Goal: Task Accomplishment & Management: Complete application form

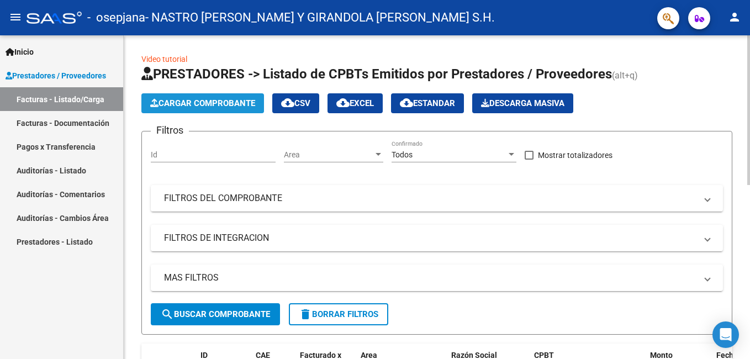
click at [197, 105] on span "Cargar Comprobante" at bounding box center [202, 103] width 105 height 10
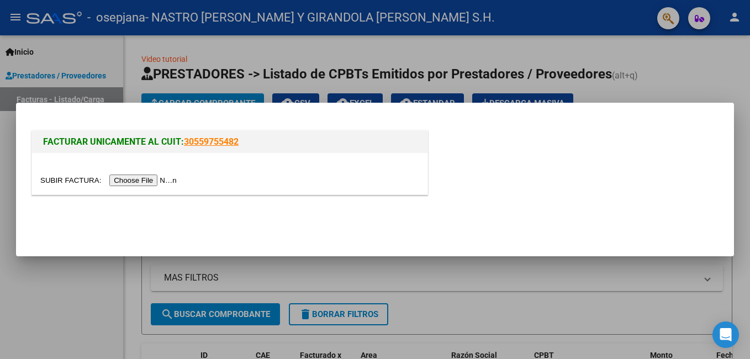
click at [140, 182] on input "file" at bounding box center [110, 181] width 140 height 12
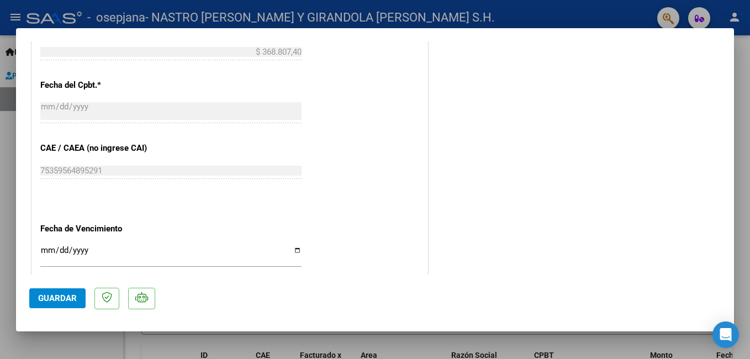
scroll to position [552, 0]
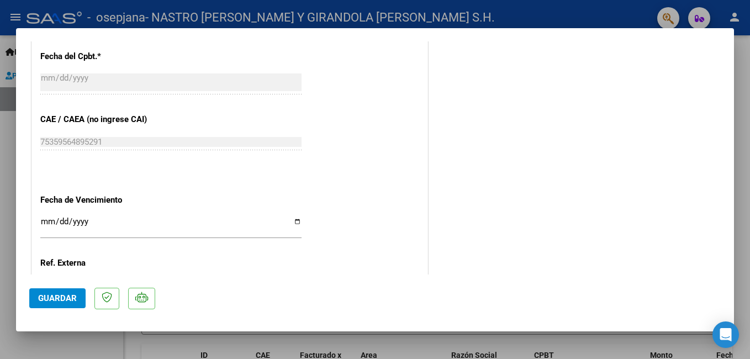
click at [46, 225] on input "Ingresar la fecha" at bounding box center [170, 226] width 261 height 18
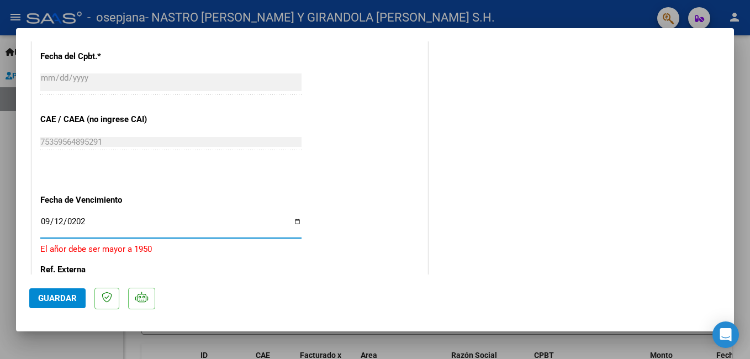
type input "[DATE]"
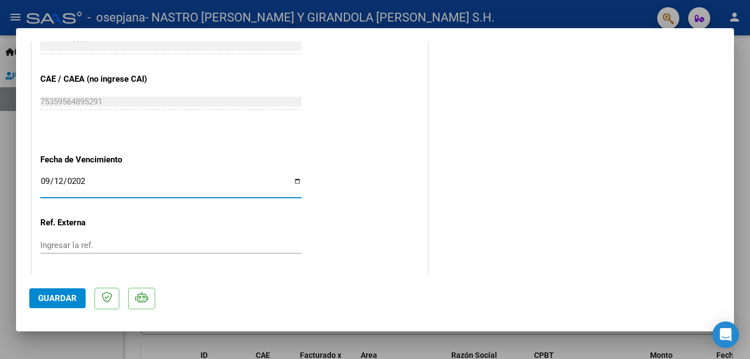
scroll to position [649, 0]
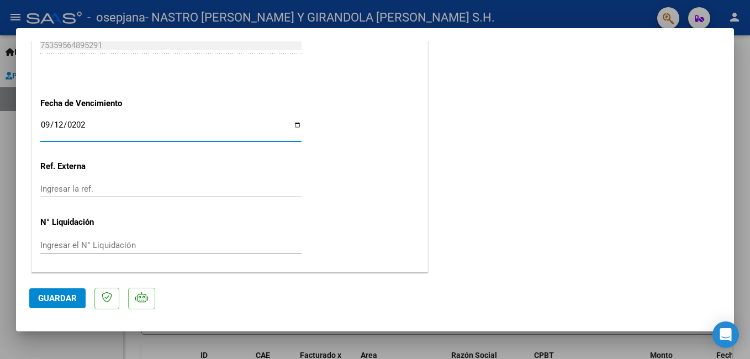
click at [57, 299] on span "Guardar" at bounding box center [57, 298] width 39 height 10
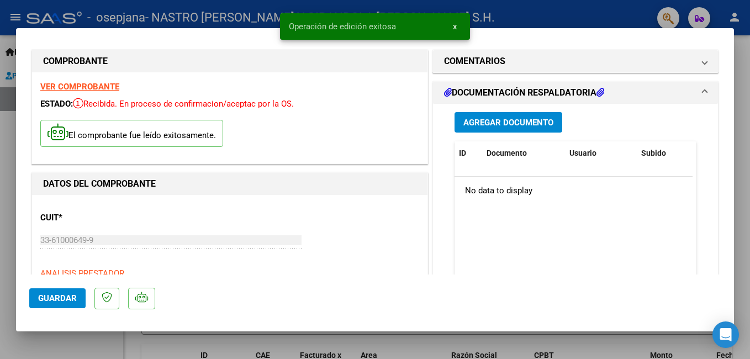
scroll to position [0, 0]
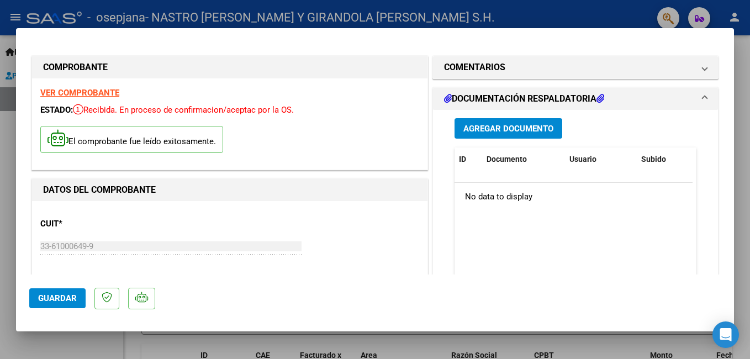
click at [504, 133] on span "Agregar Documento" at bounding box center [508, 129] width 90 height 10
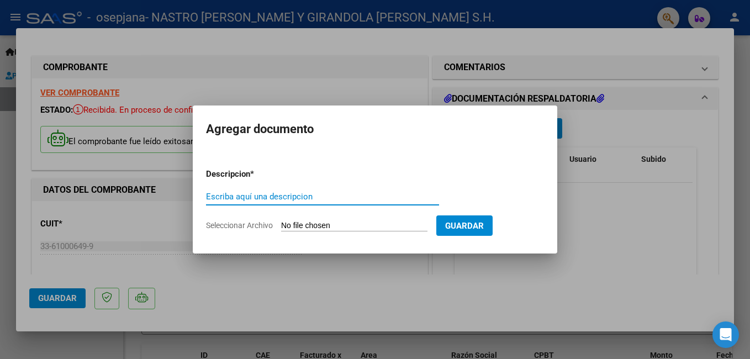
click at [268, 195] on input "Escriba aquí una descripcion" at bounding box center [322, 197] width 233 height 10
type input "PLANILLA ASISTENCIA"
click at [293, 224] on input "Seleccionar Archivo" at bounding box center [354, 226] width 146 height 10
type input "C:\fakepath\ADJUNTOS [DATE] [PERSON_NAME].pdf"
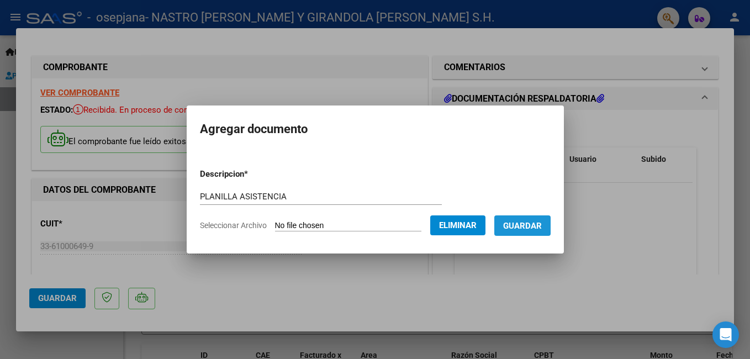
click at [541, 225] on span "Guardar" at bounding box center [522, 226] width 39 height 10
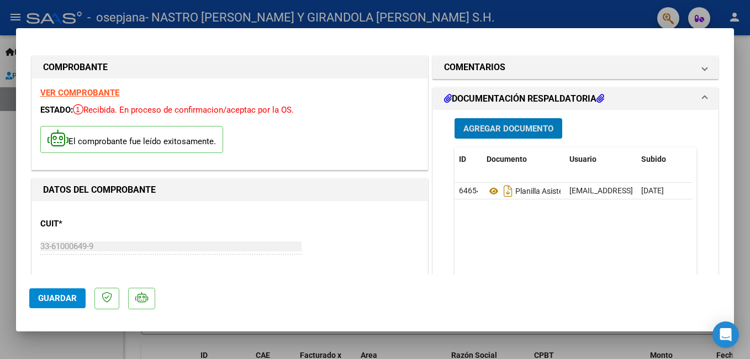
click at [43, 299] on span "Guardar" at bounding box center [57, 298] width 39 height 10
click at [44, 340] on div at bounding box center [375, 179] width 750 height 359
type input "$ 0,00"
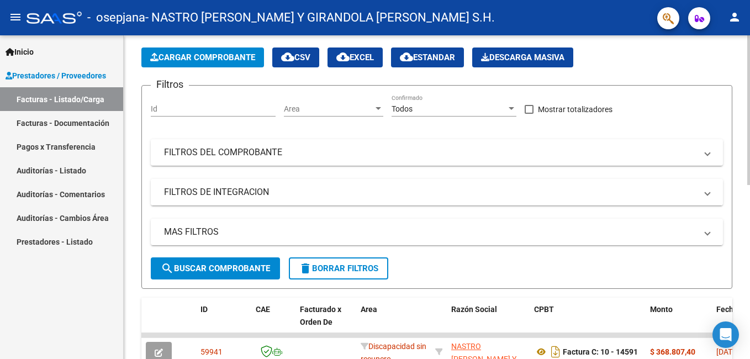
scroll to position [110, 0]
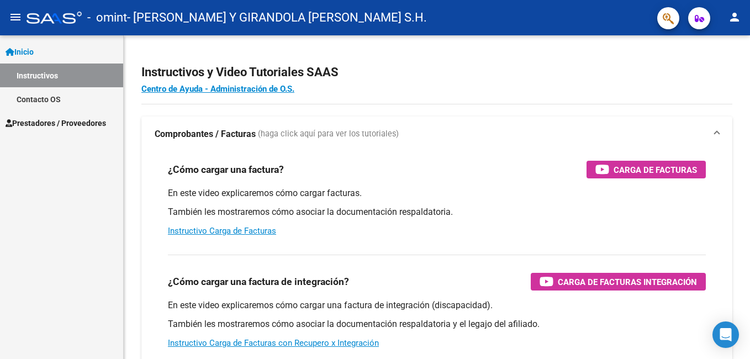
click at [30, 51] on span "Inicio" at bounding box center [20, 52] width 28 height 12
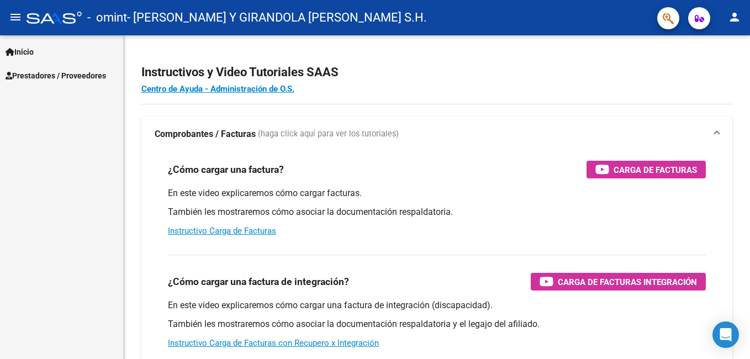
click at [30, 51] on span "Inicio" at bounding box center [20, 52] width 28 height 12
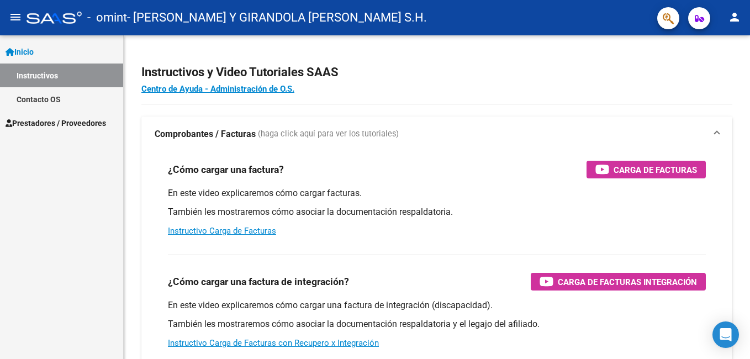
click at [30, 122] on span "Prestadores / Proveedores" at bounding box center [56, 123] width 101 height 12
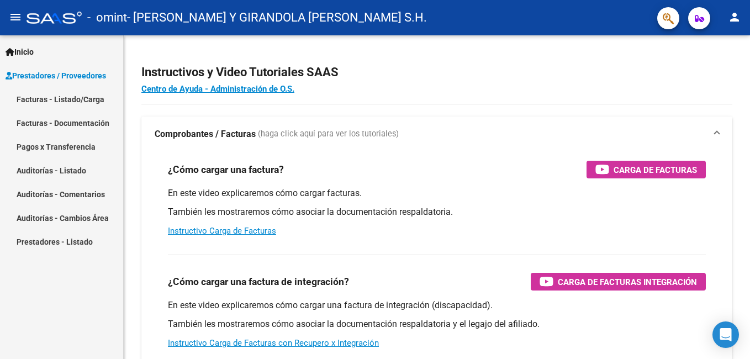
click at [44, 100] on link "Facturas - Listado/Carga" at bounding box center [61, 99] width 123 height 24
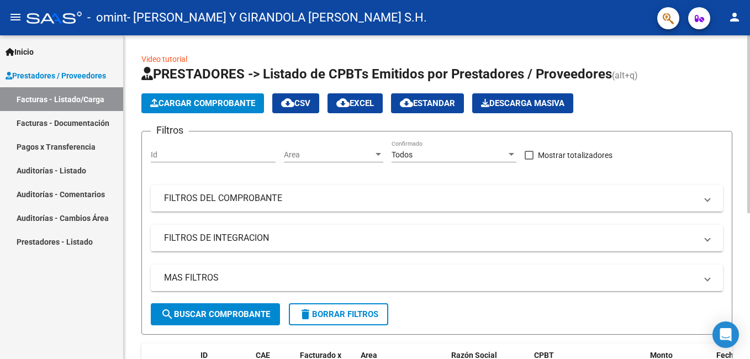
click at [187, 102] on span "Cargar Comprobante" at bounding box center [202, 103] width 105 height 10
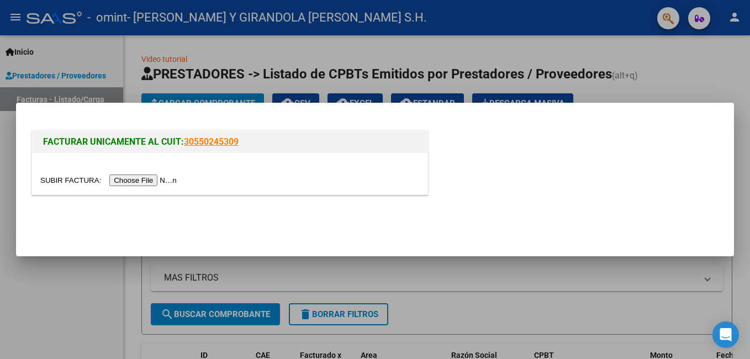
click at [134, 180] on input "file" at bounding box center [110, 181] width 140 height 12
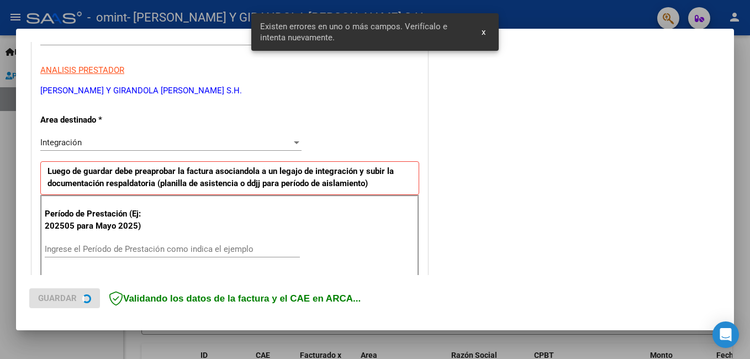
scroll to position [247, 0]
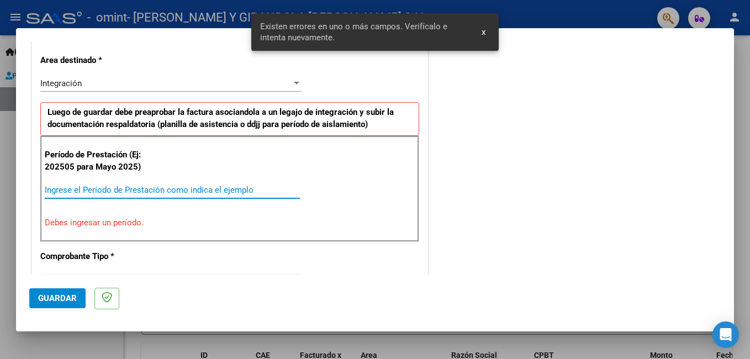
click at [77, 191] on input "Ingrese el Período de Prestación como indica el ejemplo" at bounding box center [172, 190] width 255 height 10
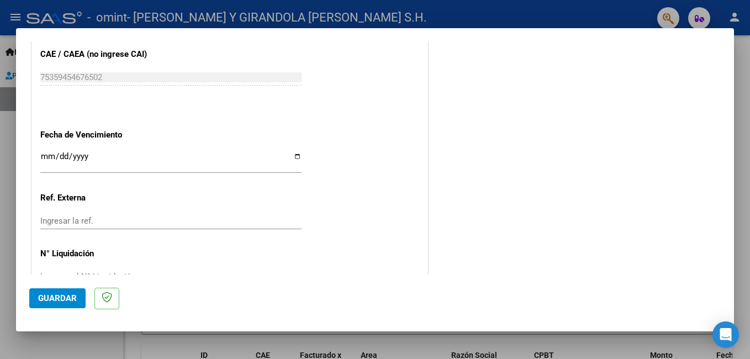
scroll to position [739, 0]
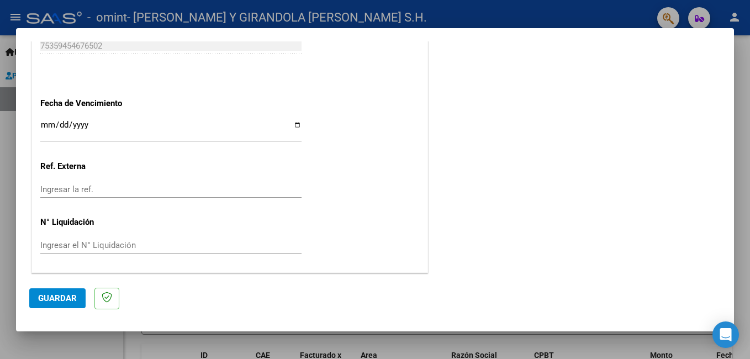
type input "202508"
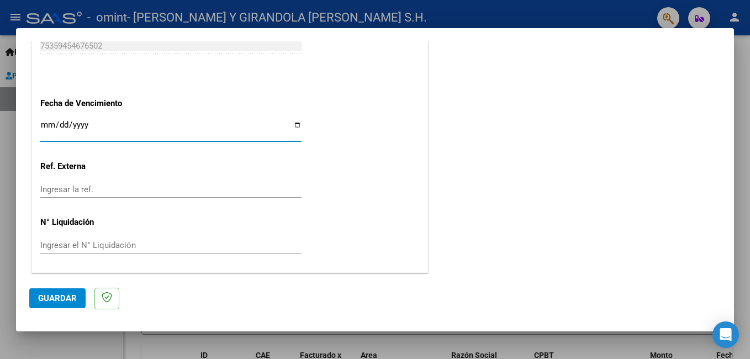
click at [43, 127] on input "Ingresar la fecha" at bounding box center [170, 129] width 261 height 18
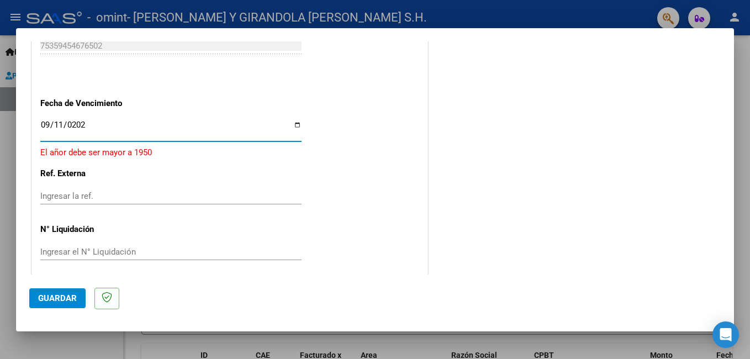
type input "2025-09-11"
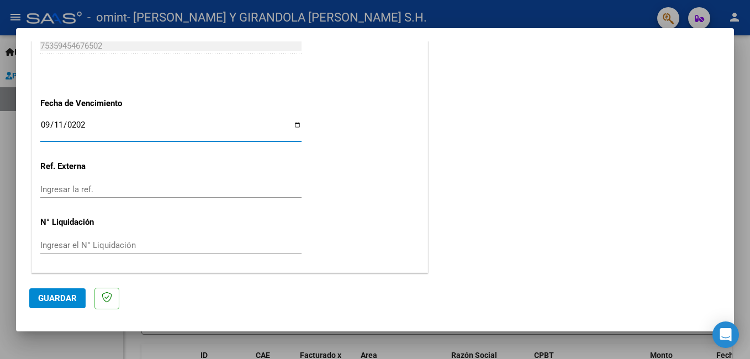
click at [52, 299] on span "Guardar" at bounding box center [57, 298] width 39 height 10
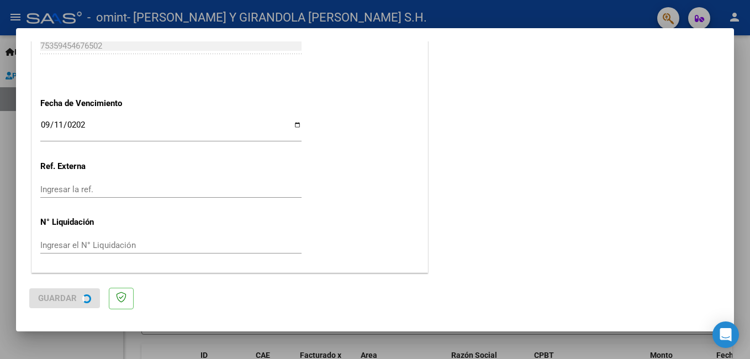
scroll to position [0, 0]
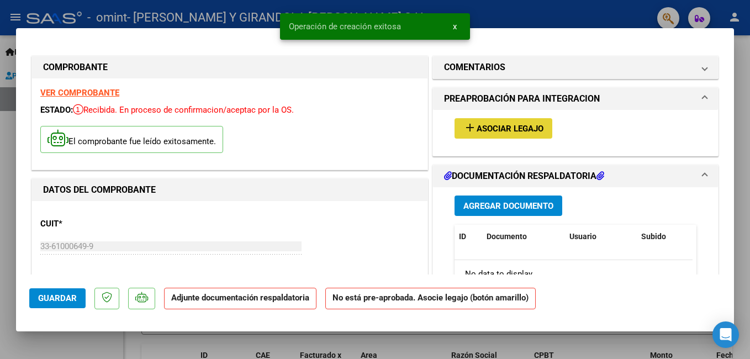
click at [492, 129] on span "Asociar Legajo" at bounding box center [510, 129] width 67 height 10
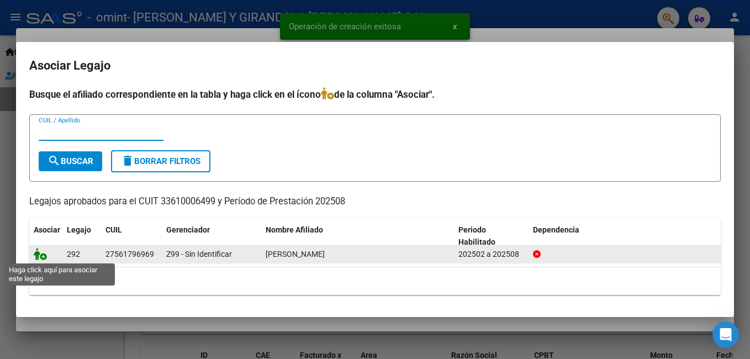
click at [40, 257] on icon at bounding box center [40, 254] width 13 height 12
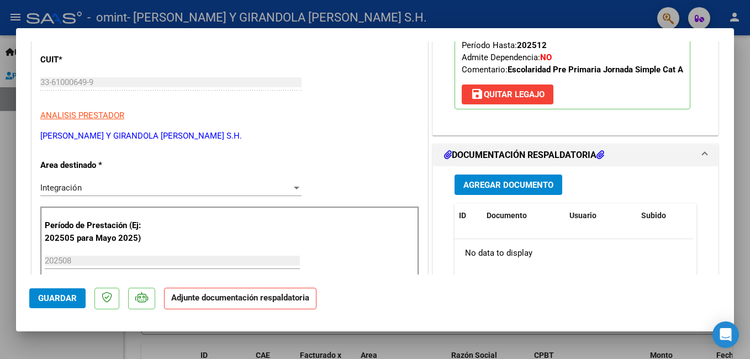
scroll to position [166, 0]
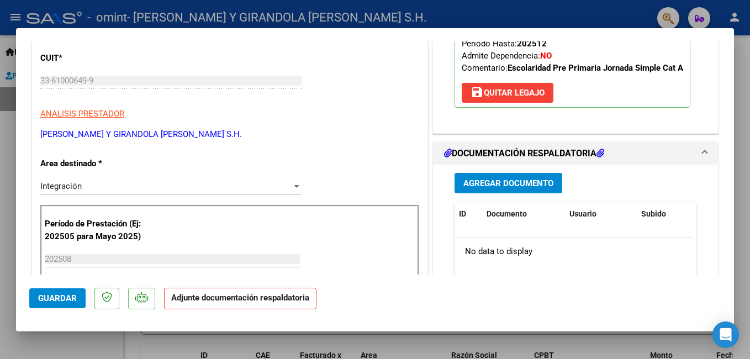
click at [477, 184] on span "Agregar Documento" at bounding box center [508, 183] width 90 height 10
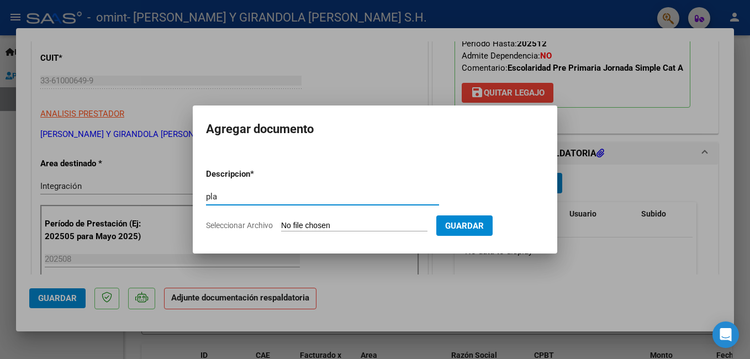
type input "planilla asistencia"
click at [315, 226] on input "Seleccionar Archivo" at bounding box center [354, 226] width 146 height 10
type input "C:\fakepath\ADJUNTOS AGOSTO 2025 GIMENEZ JULIETA.pdf"
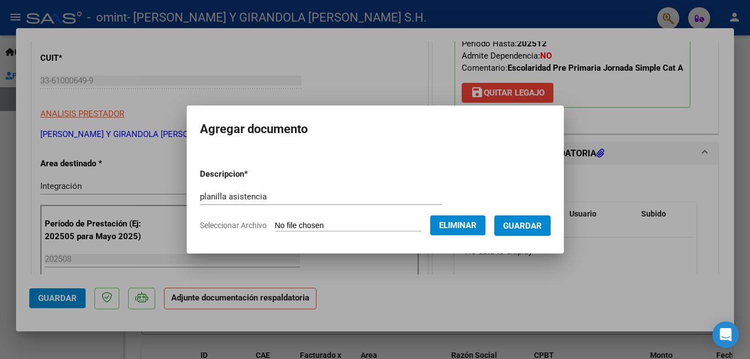
click at [533, 228] on span "Guardar" at bounding box center [522, 226] width 39 height 10
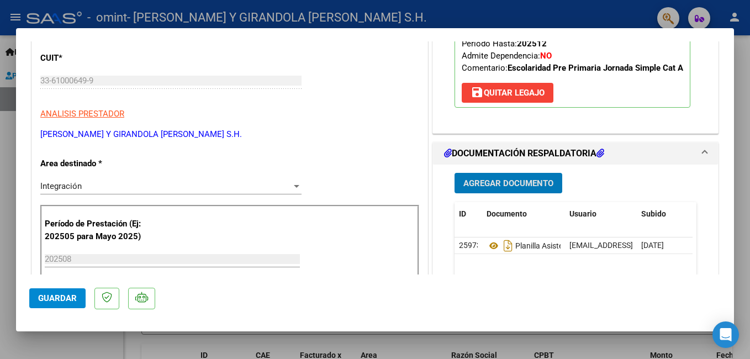
click at [73, 300] on span "Guardar" at bounding box center [57, 298] width 39 height 10
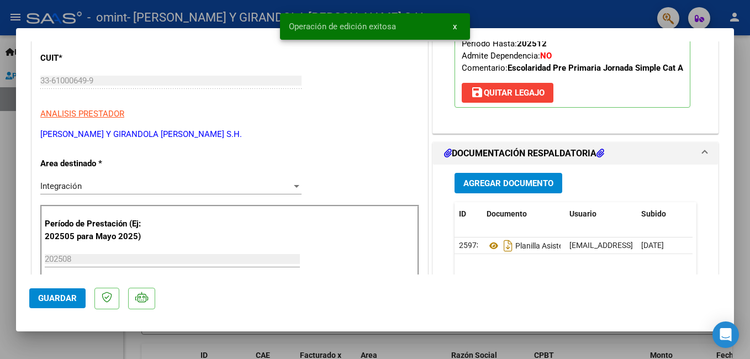
click at [69, 355] on div at bounding box center [375, 179] width 750 height 359
type input "$ 0,00"
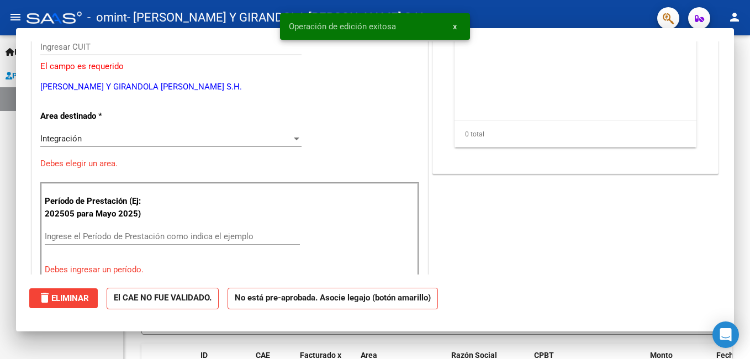
scroll to position [132, 0]
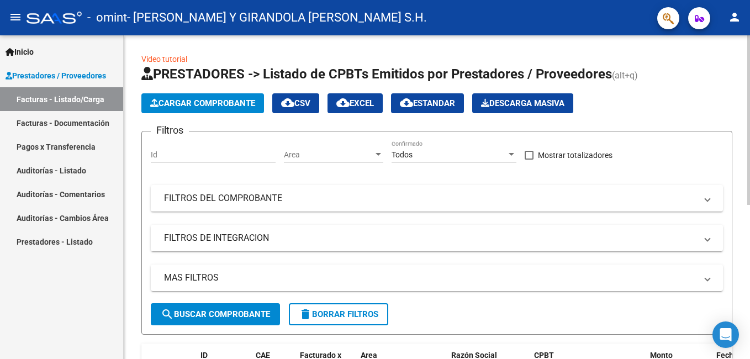
drag, startPoint x: 654, startPoint y: 91, endPoint x: 661, endPoint y: 85, distance: 9.4
click at [658, 91] on app-list-header "PRESTADORES -> Listado de CPBTs Emitidos por Prestadores / Proveedores (alt+q) …" at bounding box center [436, 200] width 591 height 270
